Goal: Task Accomplishment & Management: Complete application form

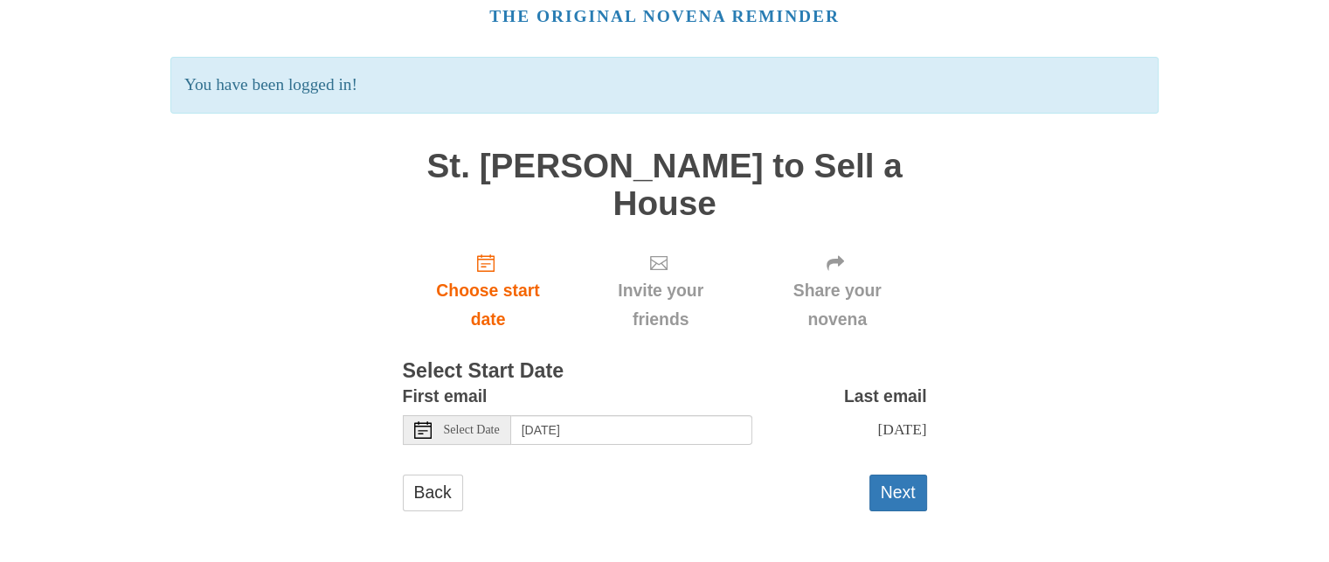
scroll to position [87, 0]
click at [500, 425] on span "Select Date" at bounding box center [472, 430] width 56 height 12
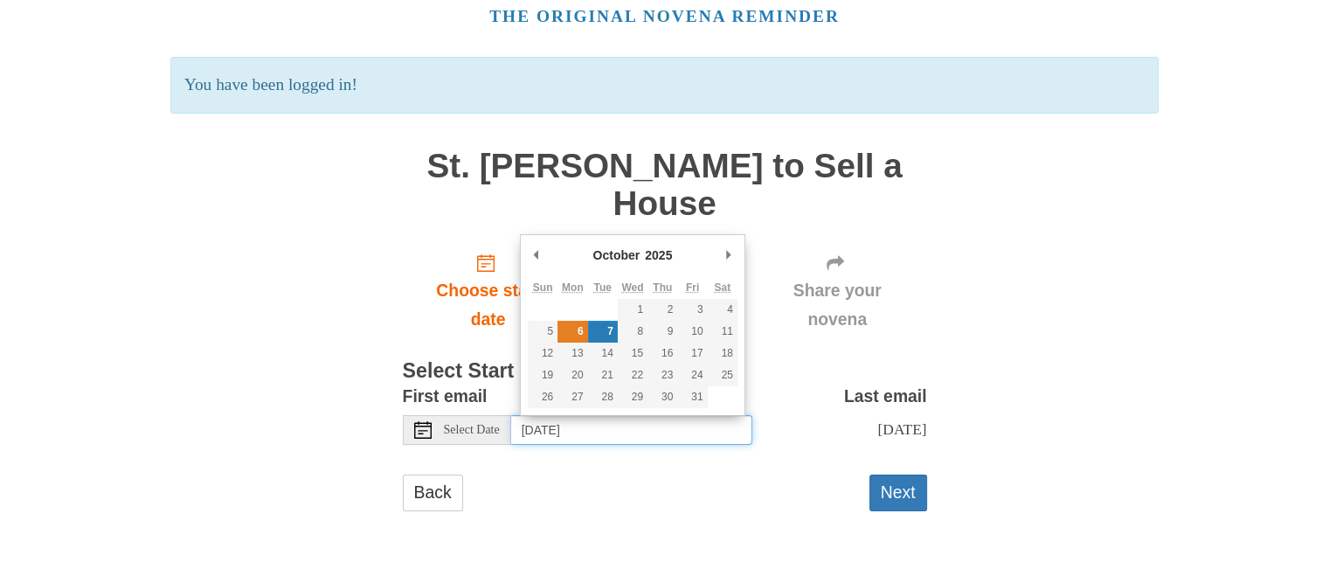
type input "[DATE]"
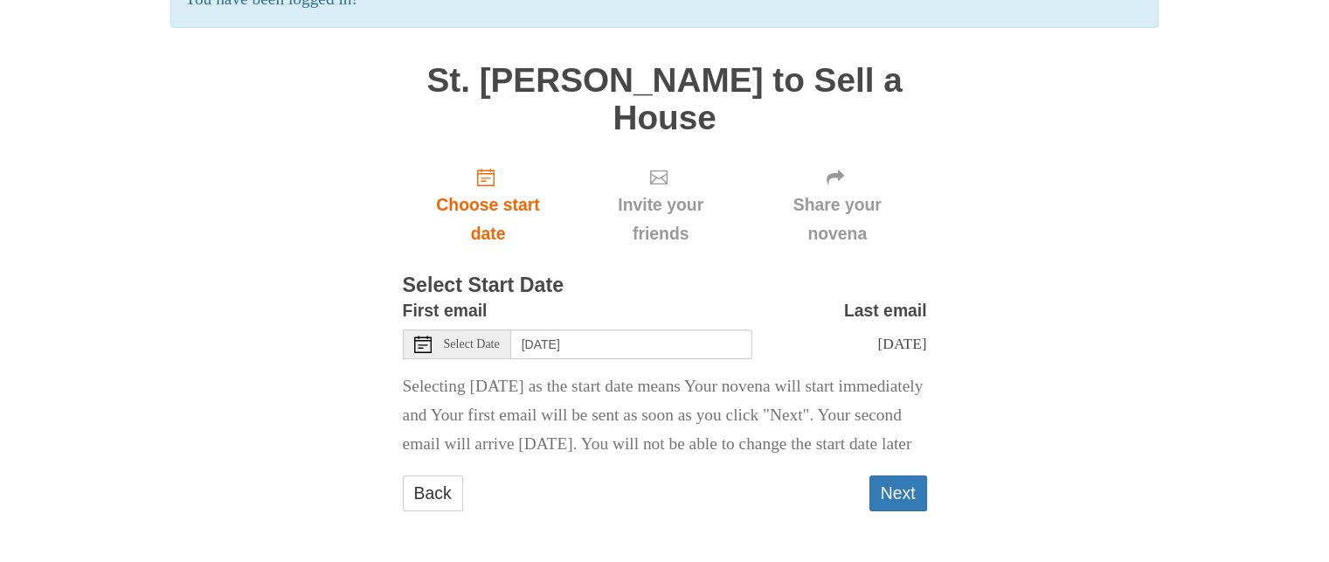
scroll to position [210, 0]
click at [883, 485] on button "Next" at bounding box center [898, 493] width 58 height 36
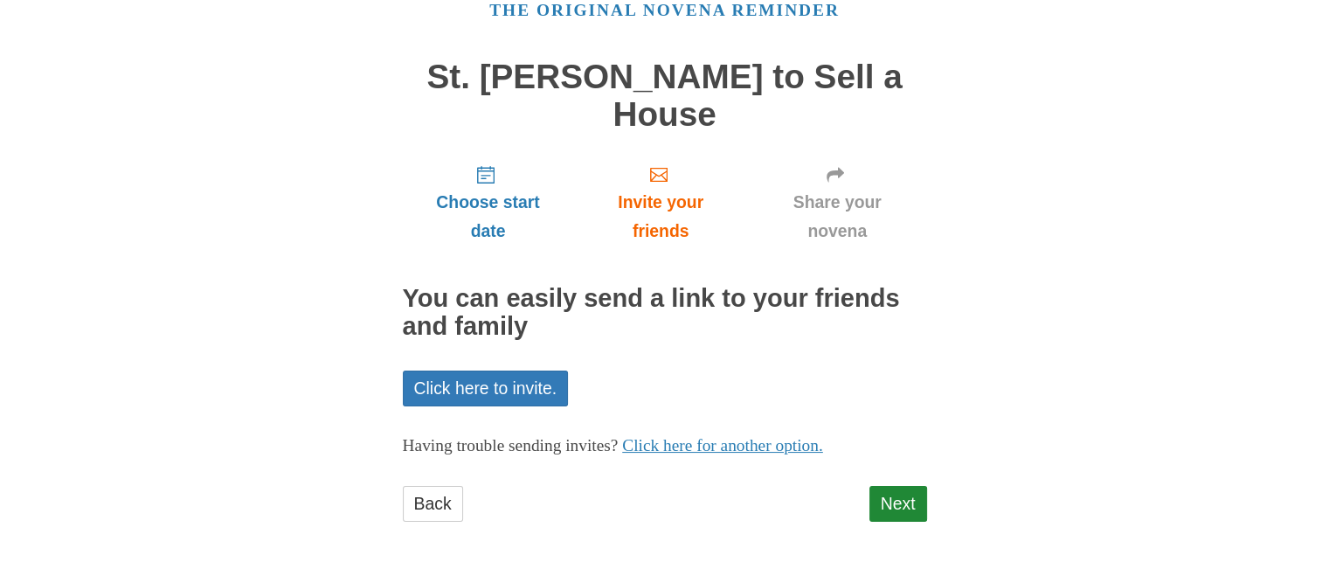
scroll to position [87, 0]
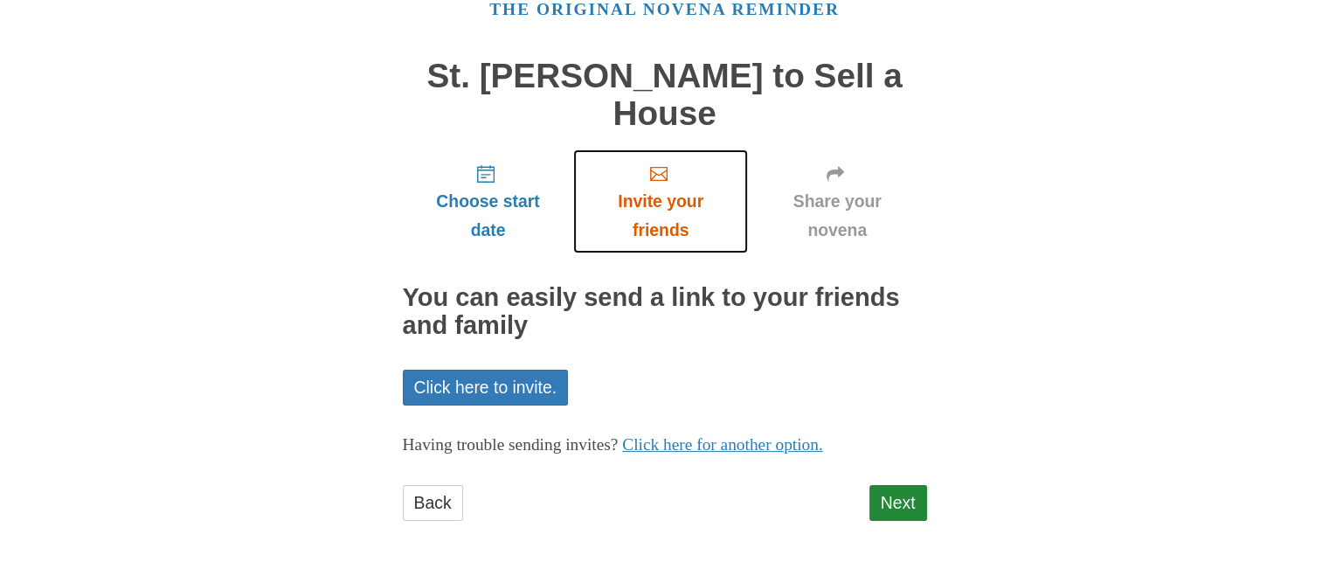
click at [661, 175] on icon "Invite your friends" at bounding box center [658, 173] width 17 height 17
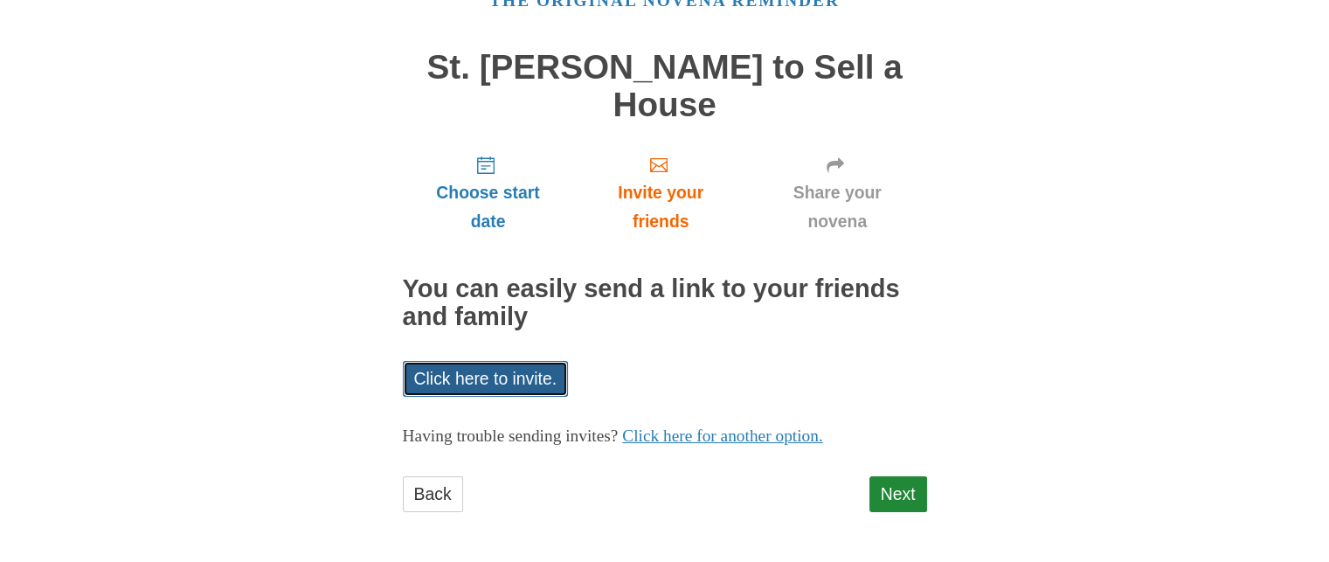
click at [550, 372] on link "Click here to invite." at bounding box center [486, 379] width 166 height 36
click at [1173, 342] on div "Pray More Novenas The original novena reminder St. Joseph Novena to Sell a Hous…" at bounding box center [665, 234] width 1022 height 660
click at [424, 494] on link "Back" at bounding box center [433, 494] width 60 height 36
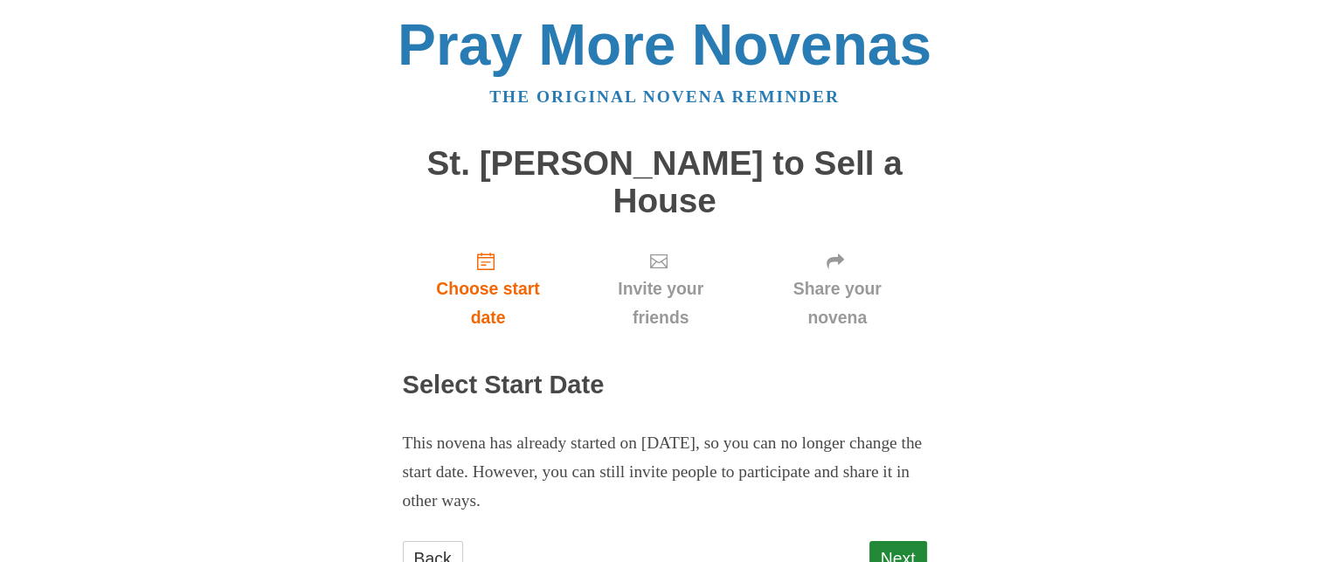
click at [424, 494] on p "This novena has already started on October 6, 2025, so you can no longer change…" at bounding box center [665, 472] width 524 height 86
